Goal: Task Accomplishment & Management: Manage account settings

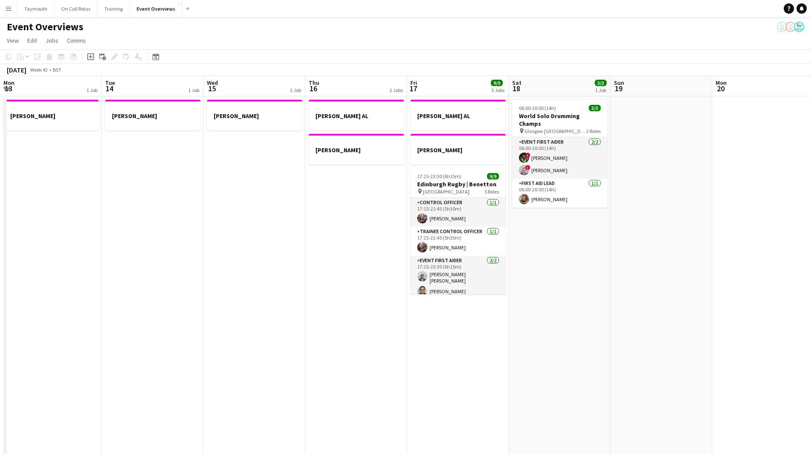
scroll to position [0, 182]
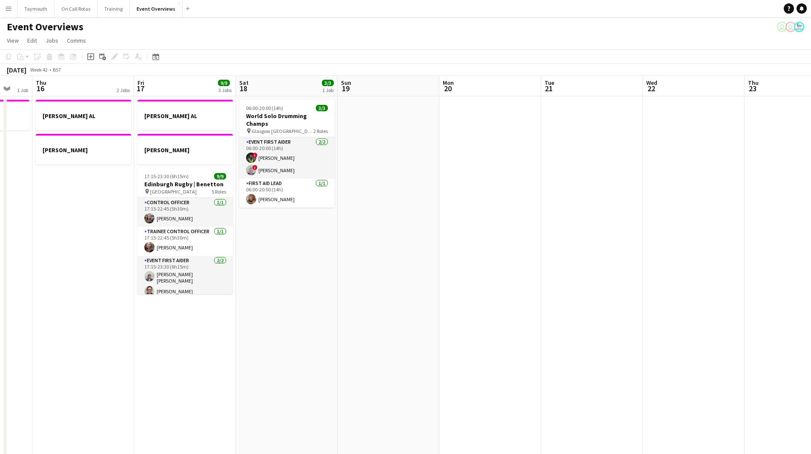
drag, startPoint x: 439, startPoint y: 356, endPoint x: 298, endPoint y: 348, distance: 141.6
click at [272, 353] on app-calendar-viewport "Mon 13 1 Job Tue 14 1 Job Wed 15 1 Job Thu 16 2 Jobs Fri 17 9/9 3 Jobs Sat 18 3…" at bounding box center [405, 462] width 811 height 772
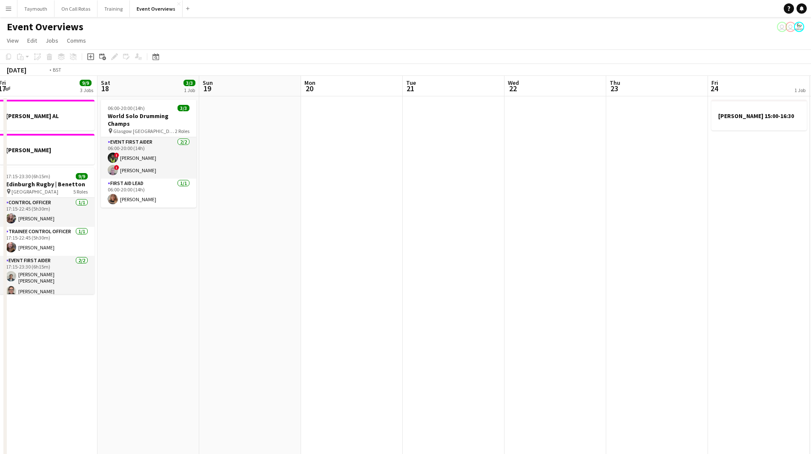
drag, startPoint x: 456, startPoint y: 339, endPoint x: 183, endPoint y: 334, distance: 272.6
click at [106, 342] on app-calendar-viewport "Tue 14 1 Job Wed 15 1 Job Thu 16 2 Jobs Fri 17 9/9 3 Jobs Sat 18 3/3 1 Job Sun …" at bounding box center [405, 462] width 811 height 772
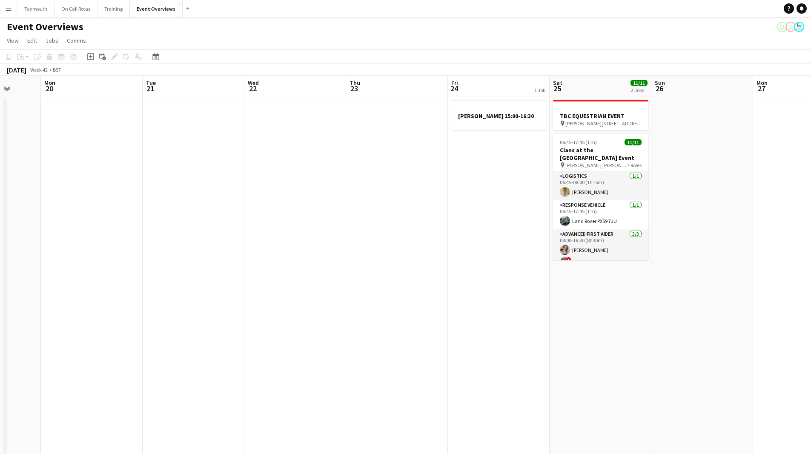
drag, startPoint x: 315, startPoint y: 352, endPoint x: 220, endPoint y: 337, distance: 95.8
click at [179, 345] on app-calendar-viewport "Fri 17 9/9 3 Jobs Sat 18 3/3 1 Job Sun 19 Mon 20 Tue 21 Wed 22 Thu 23 Fri 24 1 …" at bounding box center [405, 462] width 811 height 772
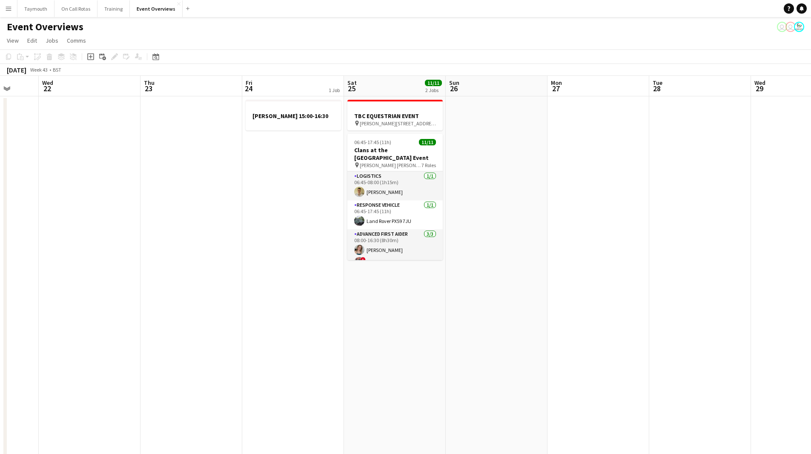
drag, startPoint x: 388, startPoint y: 336, endPoint x: 260, endPoint y: 339, distance: 128.2
click at [260, 339] on app-calendar-viewport "Sun 19 Mon 20 Tue 21 Wed 22 Thu 23 Fri 24 1 Job Sat 25 11/11 2 Jobs Sun 26 Mon …" at bounding box center [405, 462] width 811 height 772
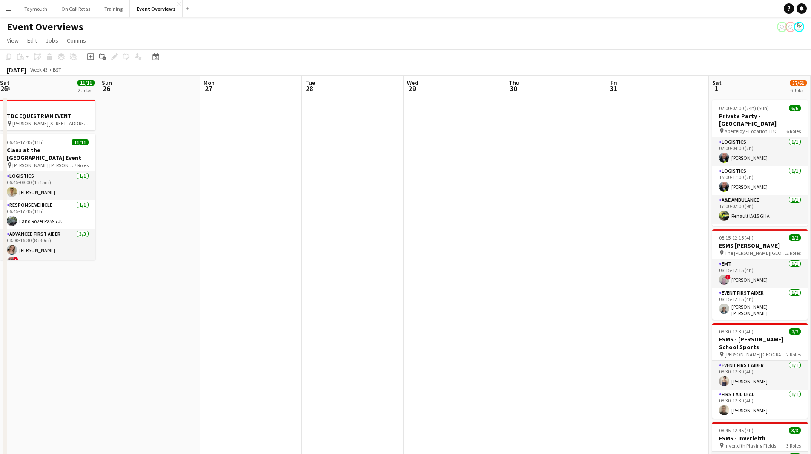
drag, startPoint x: 385, startPoint y: 335, endPoint x: 197, endPoint y: 331, distance: 188.3
click at [180, 336] on app-calendar-viewport "Wed 22 Thu 23 Fri 24 1 Job Sat 25 11/11 2 Jobs Sun 26 Mon 27 Tue 28 Wed 29 Thu …" at bounding box center [405, 462] width 811 height 772
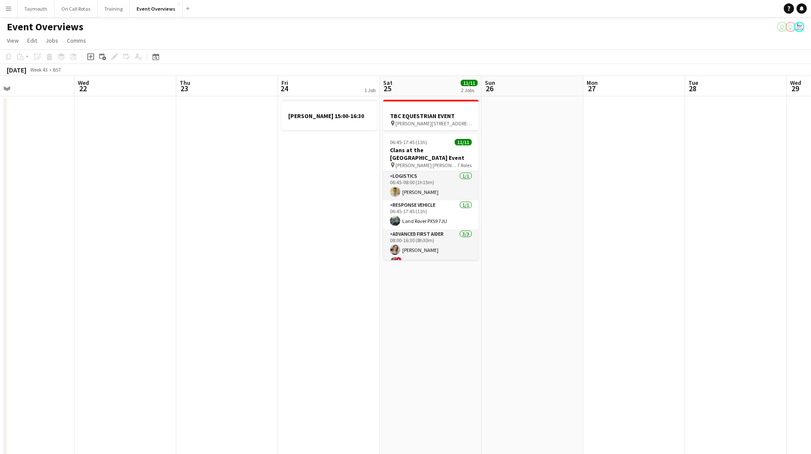
scroll to position [0, 257]
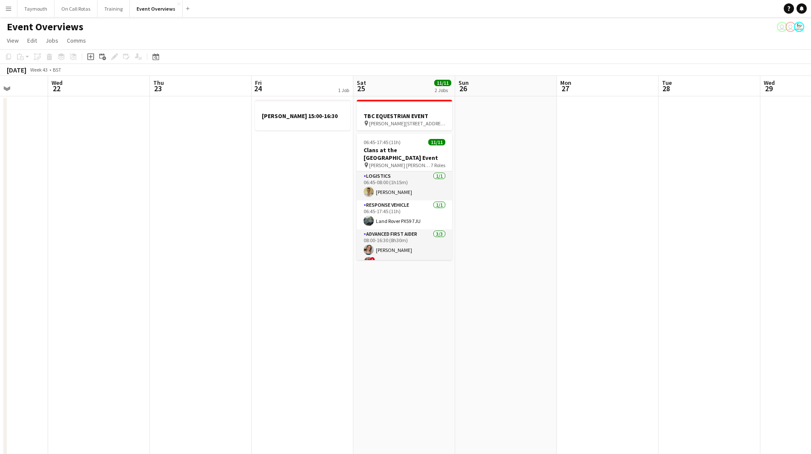
drag, startPoint x: 450, startPoint y: 332, endPoint x: 578, endPoint y: 336, distance: 128.2
click at [578, 336] on app-calendar-viewport "Sun 19 Mon 20 Tue 21 Wed 22 Thu 23 Fri 24 1 Job Sat 25 11/11 2 Jobs Sun 26 Mon …" at bounding box center [405, 462] width 811 height 772
click at [155, 56] on icon at bounding box center [155, 56] width 6 height 7
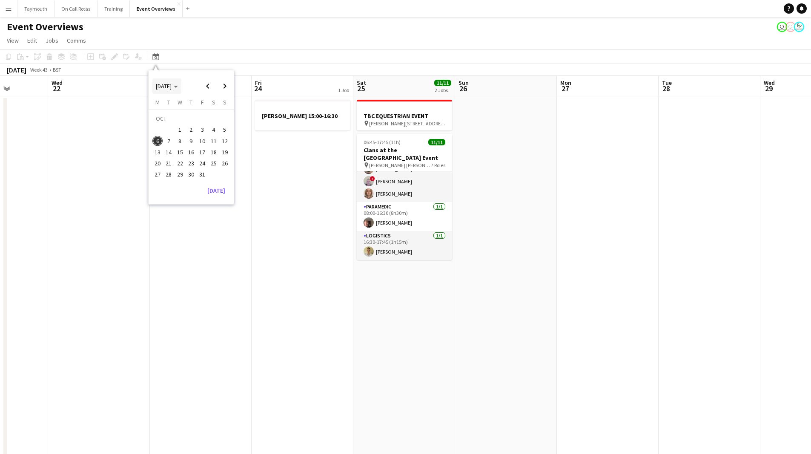
click at [172, 88] on span "[DATE]" at bounding box center [164, 86] width 16 height 8
click at [168, 128] on span "2024" at bounding box center [161, 130] width 17 height 10
click at [183, 141] on span "OCT" at bounding box center [180, 141] width 17 height 10
click at [206, 163] on span "25" at bounding box center [202, 163] width 10 height 10
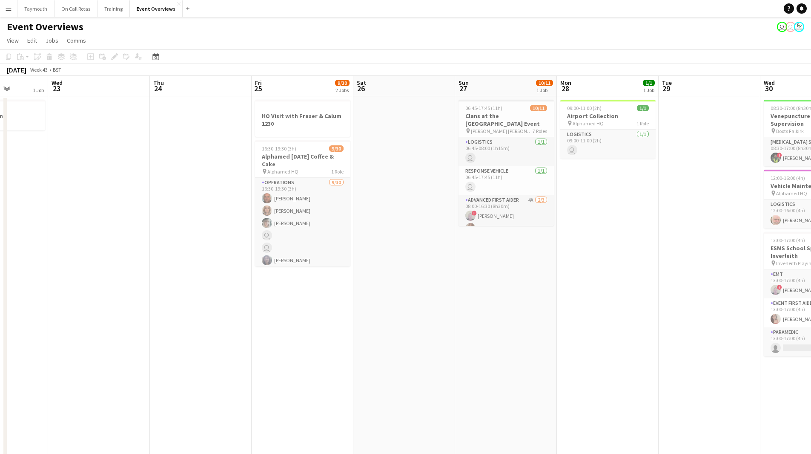
scroll to position [0, 293]
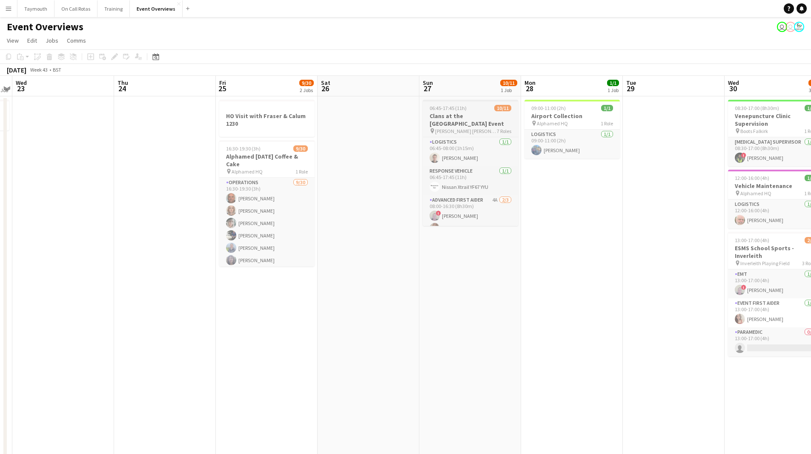
click at [488, 105] on div "06:45-17:45 (11h) 10/11" at bounding box center [470, 108] width 95 height 6
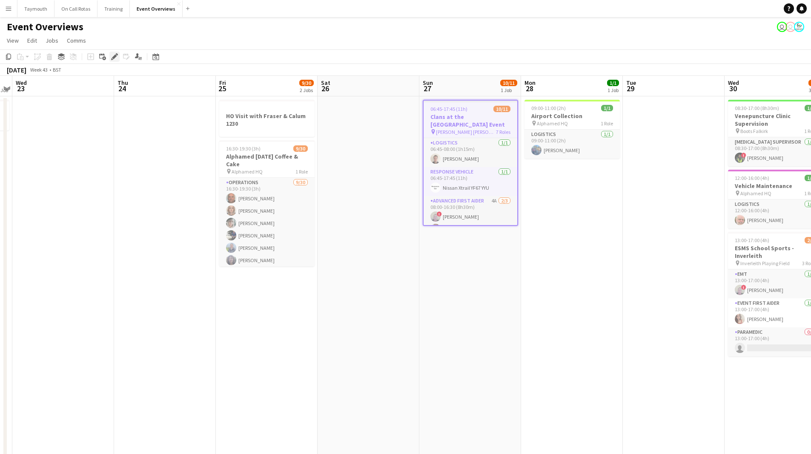
click at [111, 56] on div "Edit" at bounding box center [114, 57] width 10 height 10
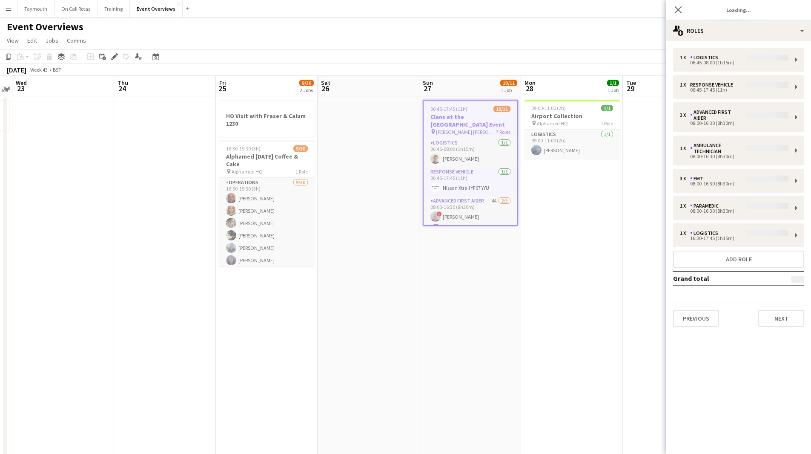
type input "**********"
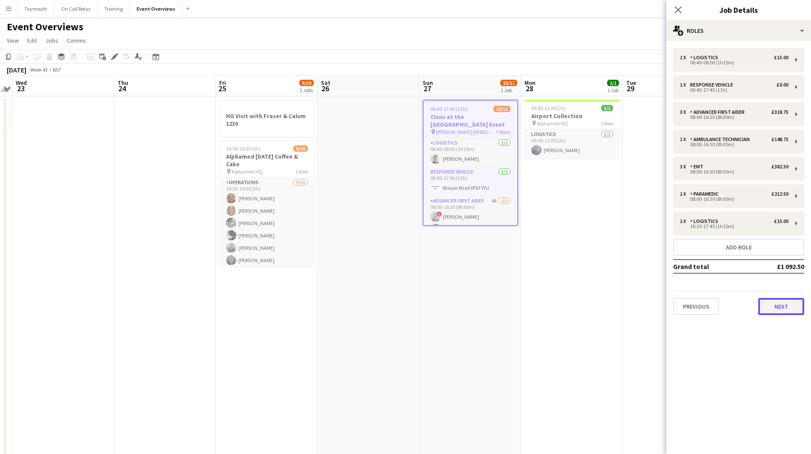
click at [765, 308] on button "Next" at bounding box center [781, 306] width 46 height 17
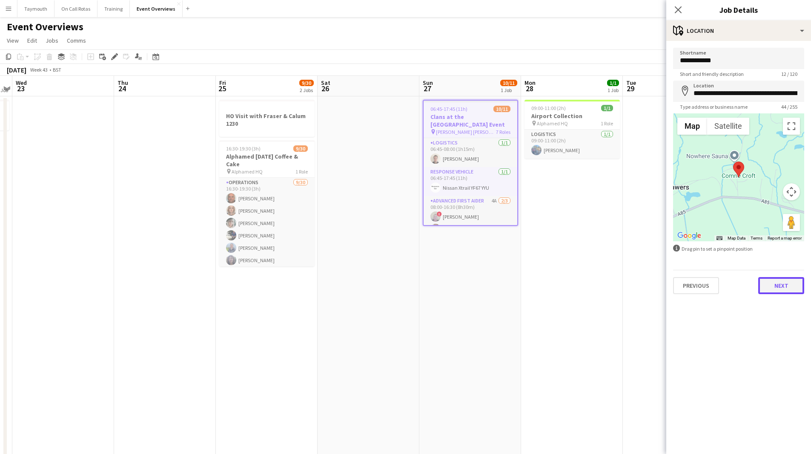
click at [779, 281] on button "Next" at bounding box center [781, 285] width 46 height 17
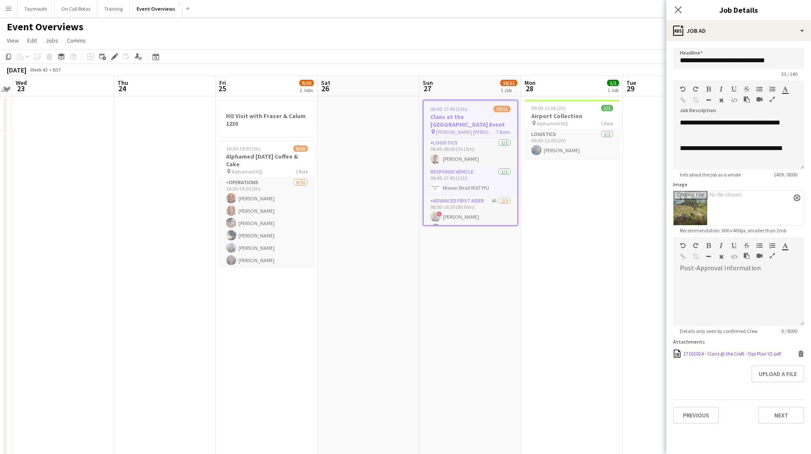
click at [716, 353] on div "27102024 - Clans @ the Croft - Ops Plan V2.pdf" at bounding box center [733, 353] width 98 height 6
click at [156, 55] on icon at bounding box center [155, 56] width 6 height 7
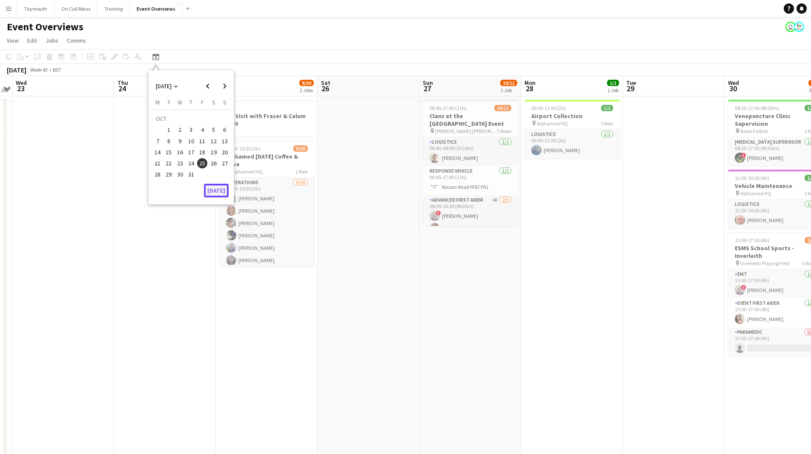
click at [223, 192] on button "[DATE]" at bounding box center [216, 191] width 25 height 14
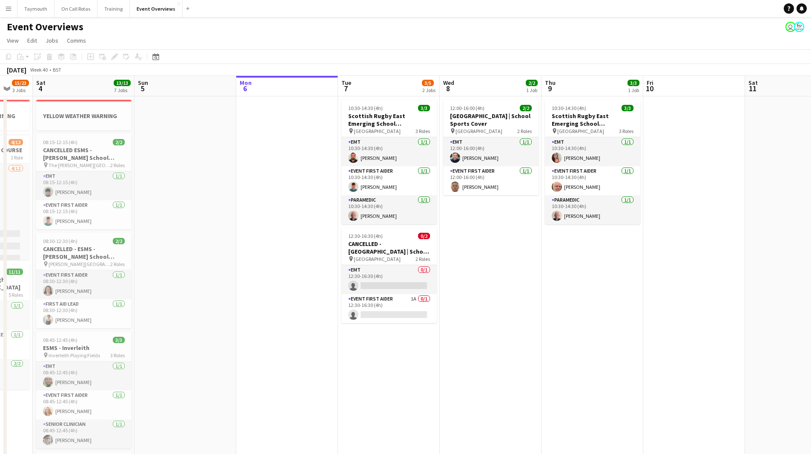
drag, startPoint x: 610, startPoint y: 287, endPoint x: 220, endPoint y: 322, distance: 391.6
click at [224, 321] on app-calendar-viewport "Wed 1 Thu 2 Fri 3 15/23 3 Jobs Sat 4 13/13 7 Jobs Sun 5 Mon 6 Tue 7 3/5 2 Jobs …" at bounding box center [405, 462] width 811 height 772
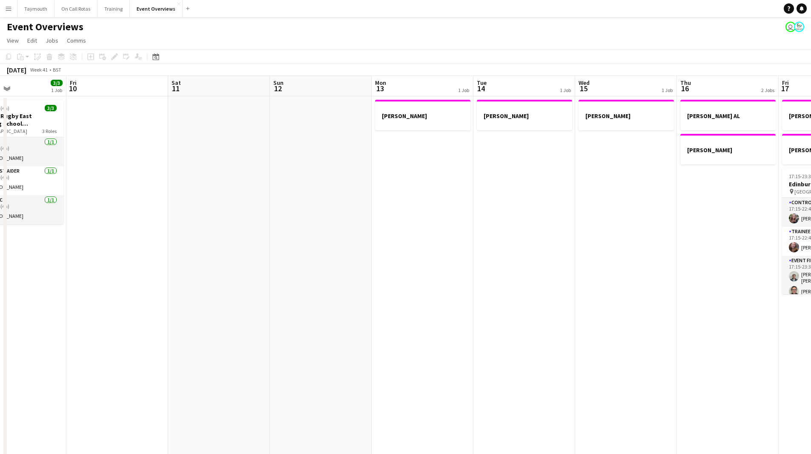
drag, startPoint x: 474, startPoint y: 310, endPoint x: 103, endPoint y: 308, distance: 370.5
click at [91, 312] on app-calendar-viewport "Tue 7 3/5 2 Jobs Wed 8 2/2 1 Job Thu 9 3/3 1 Job Fri 10 Sat 11 Sun 12 Mon 13 1 …" at bounding box center [405, 462] width 811 height 772
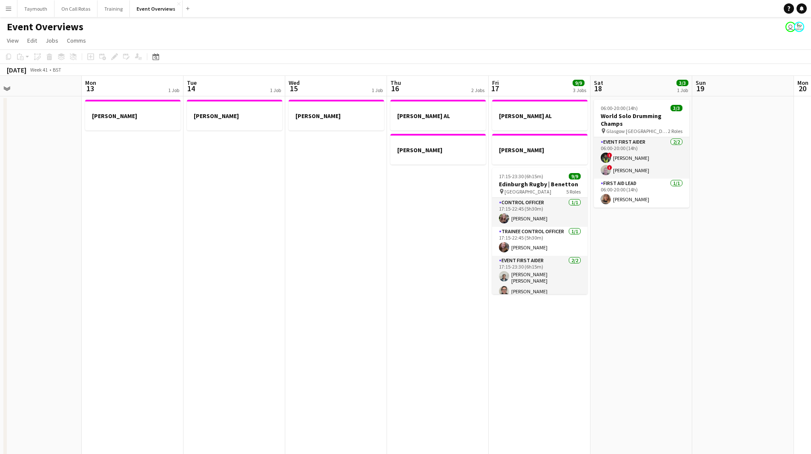
drag, startPoint x: 459, startPoint y: 297, endPoint x: 145, endPoint y: 301, distance: 313.9
click at [145, 301] on app-calendar-viewport "Thu 9 3/3 1 Job Fri 10 Sat 11 Sun 12 Mon 13 1 Job Tue 14 1 Job Wed 15 1 Job Thu…" at bounding box center [405, 462] width 811 height 772
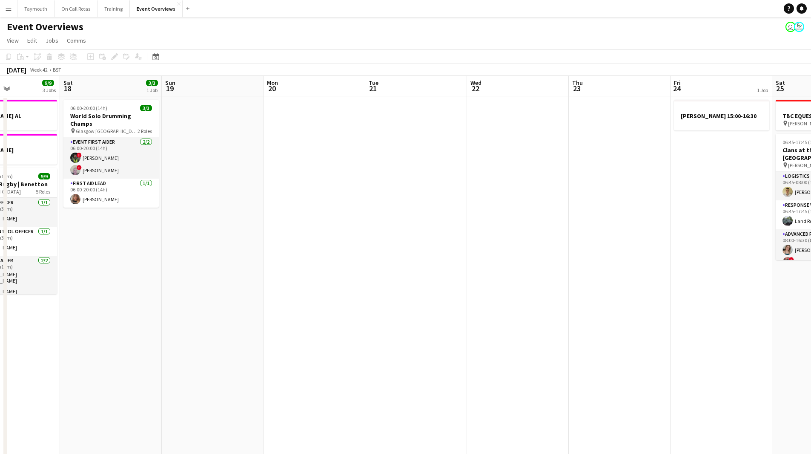
drag, startPoint x: 704, startPoint y: 269, endPoint x: 348, endPoint y: 275, distance: 355.6
click at [317, 276] on app-calendar-viewport "Wed 15 1 Job Thu 16 2 Jobs Fri 17 9/9 3 Jobs Sat 18 3/3 1 Job Sun 19 Mon 20 Tue…" at bounding box center [405, 462] width 811 height 772
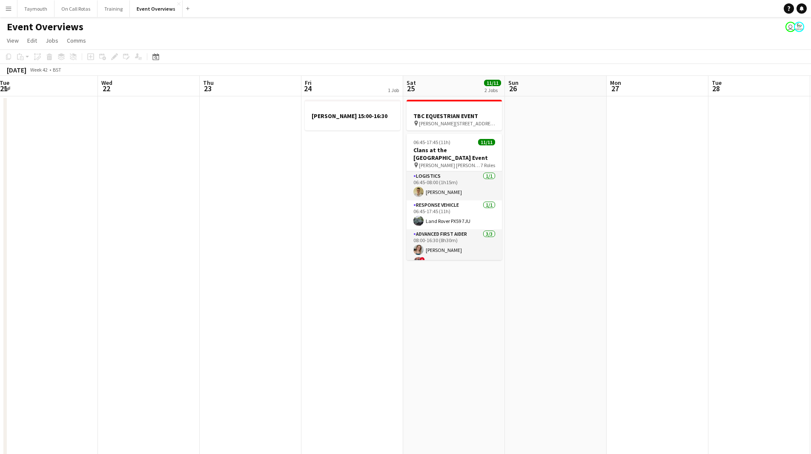
scroll to position [0, 295]
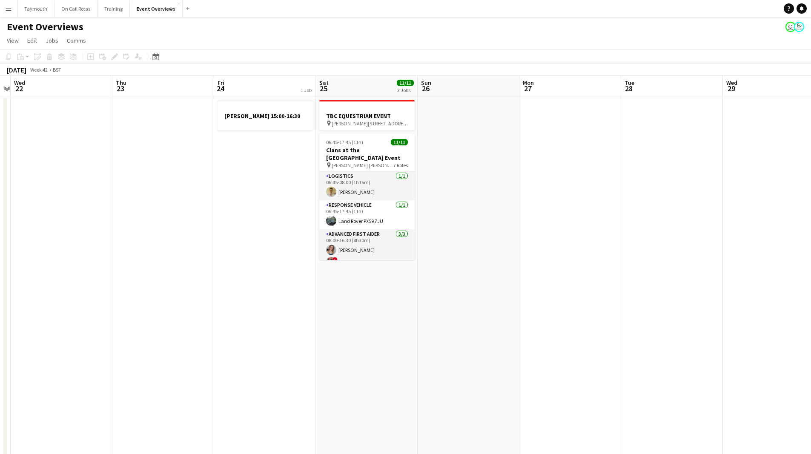
drag, startPoint x: 497, startPoint y: 272, endPoint x: 145, endPoint y: 273, distance: 351.8
click at [145, 273] on app-calendar-viewport "Sun 19 Mon 20 Tue 21 Wed 22 Thu 23 Fri 24 1 Job Sat 25 11/11 2 Jobs Sun 26 Mon …" at bounding box center [405, 462] width 811 height 772
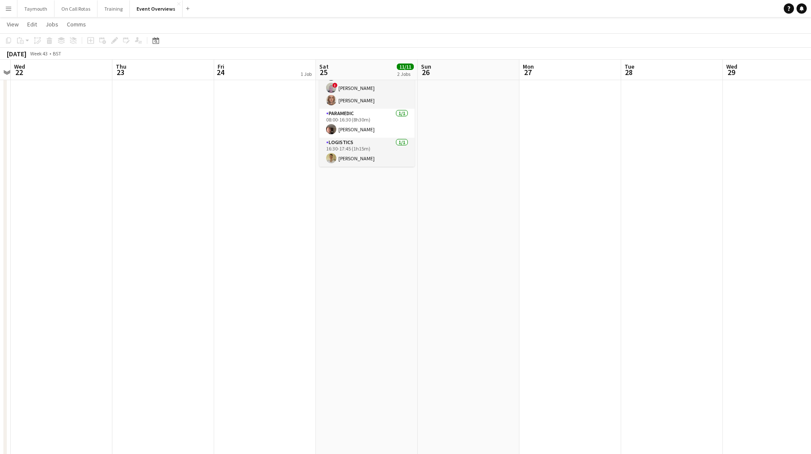
scroll to position [0, 0]
